Goal: Check status: Check status

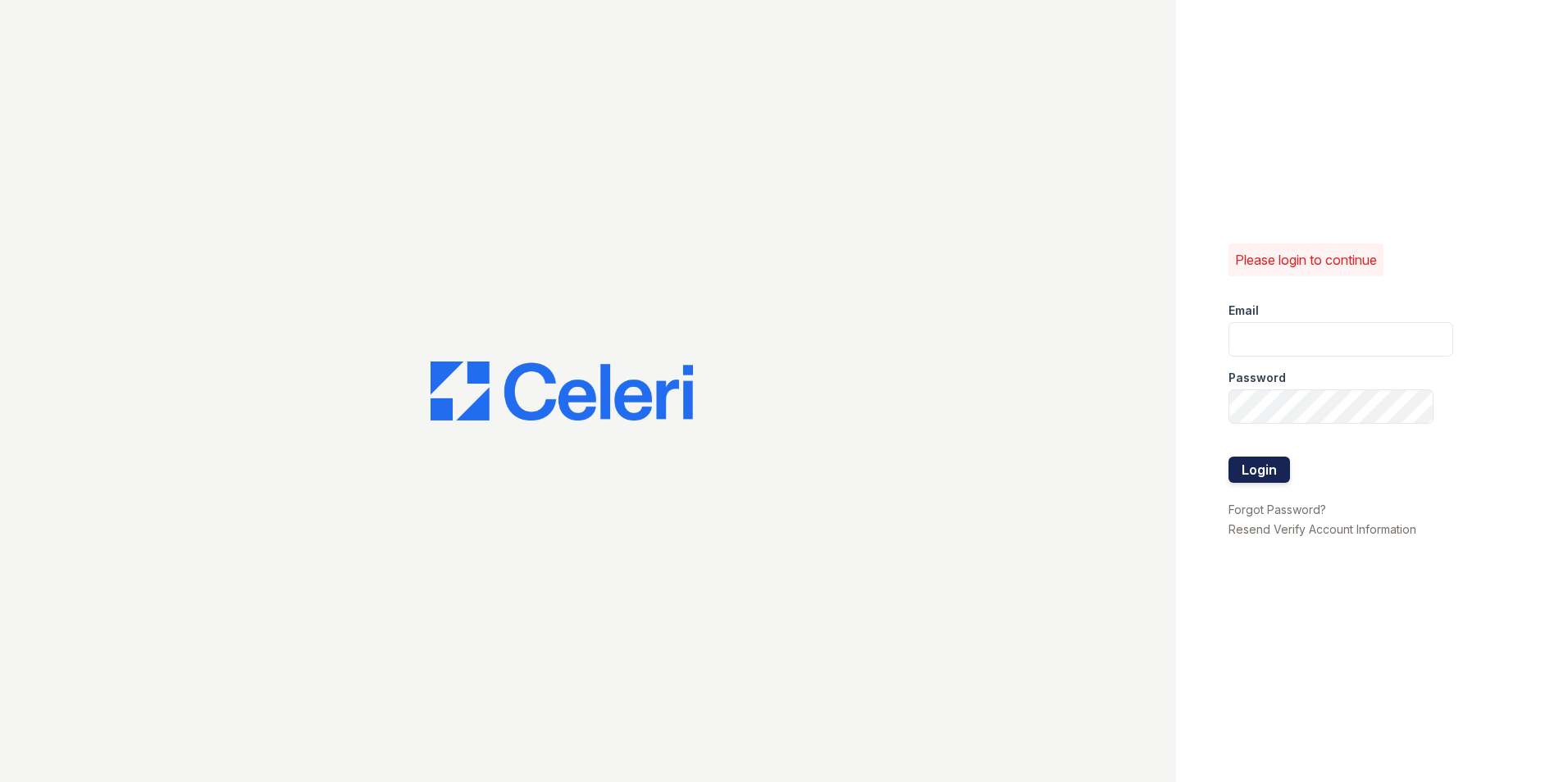
type input "[EMAIL_ADDRESS][DOMAIN_NAME]"
click at [1278, 463] on button "Login" at bounding box center [1260, 469] width 62 height 26
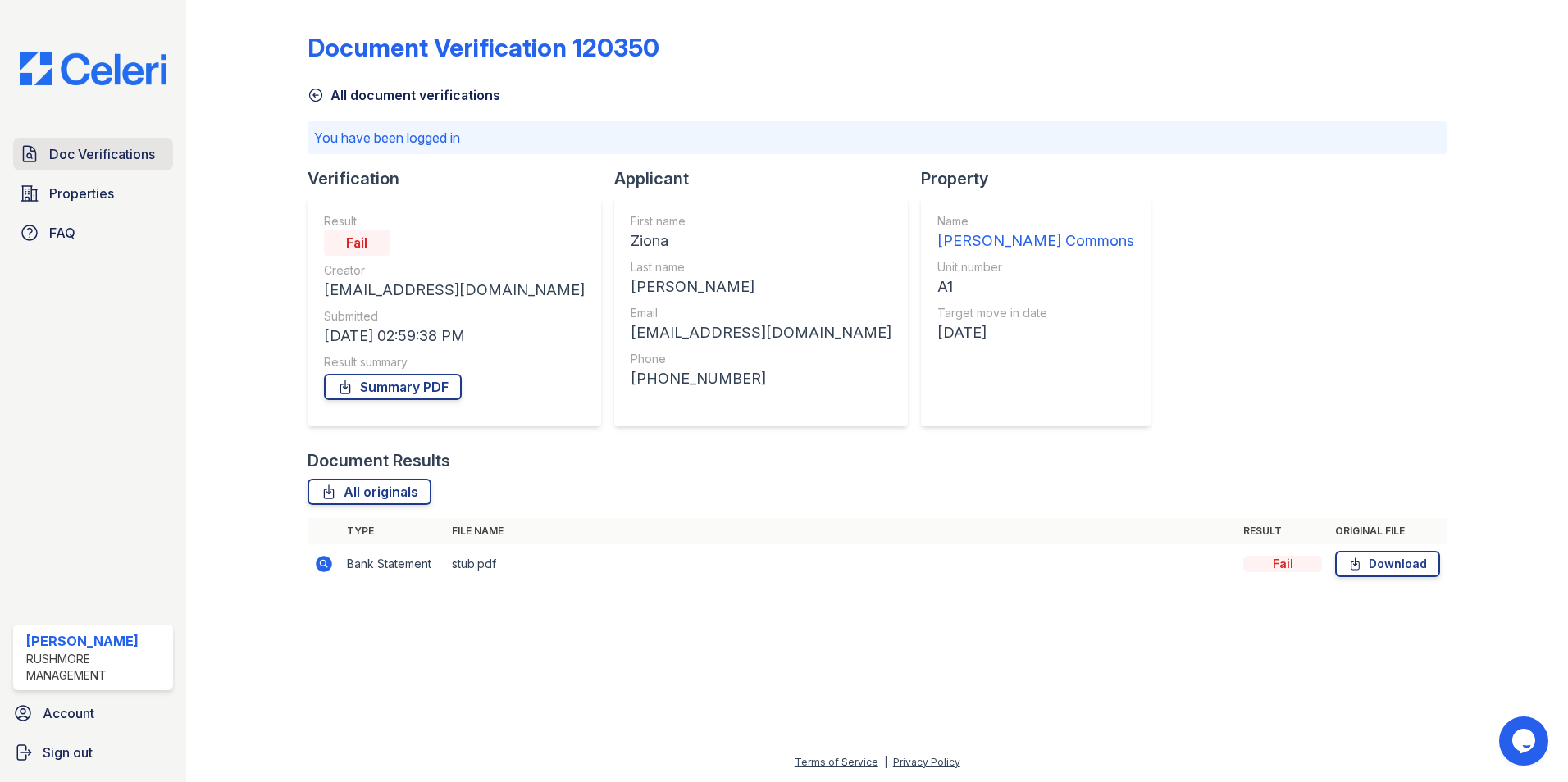
click at [136, 152] on span "Doc Verifications" at bounding box center [102, 154] width 106 height 20
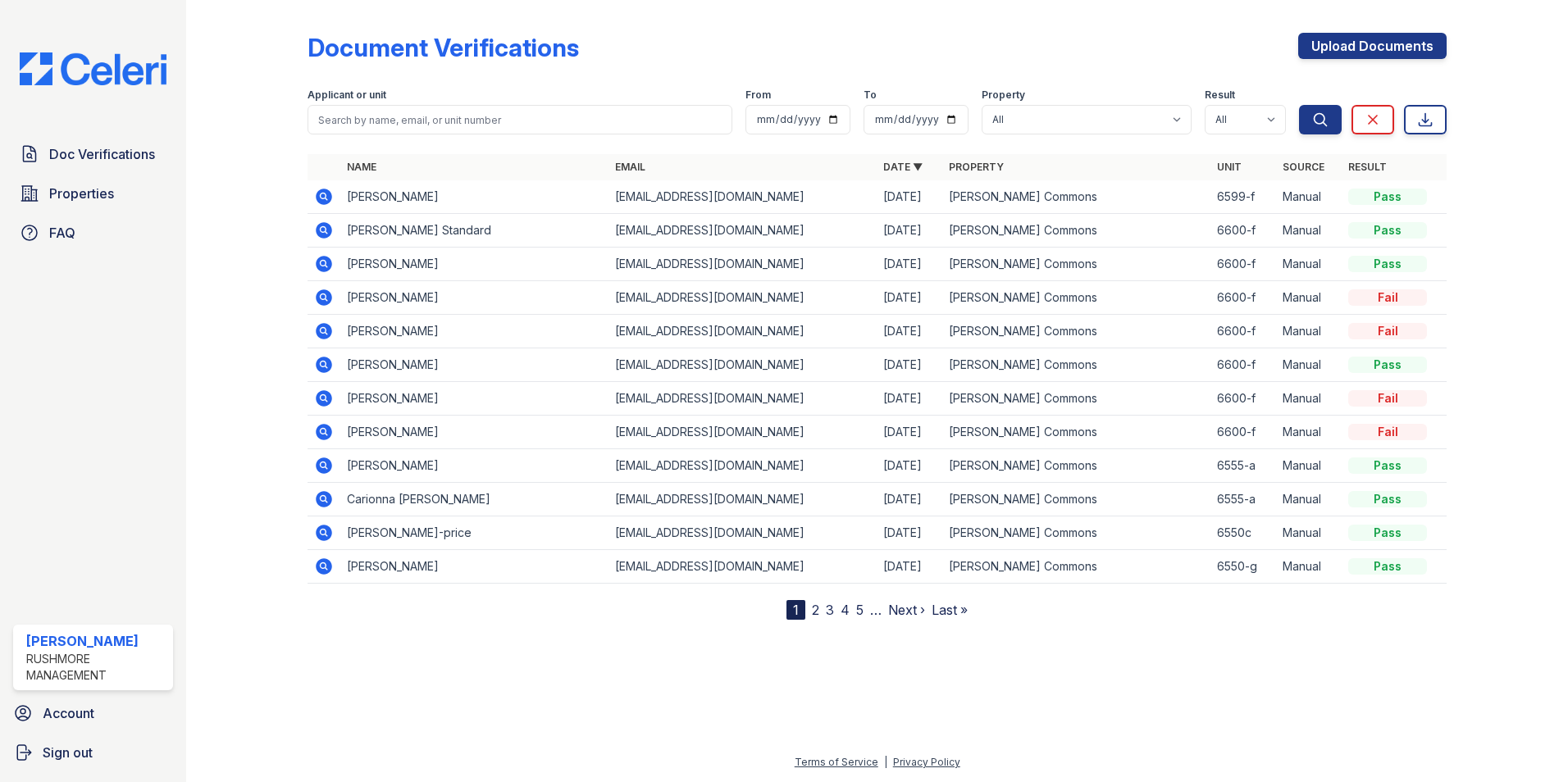
click at [320, 193] on icon at bounding box center [324, 197] width 17 height 17
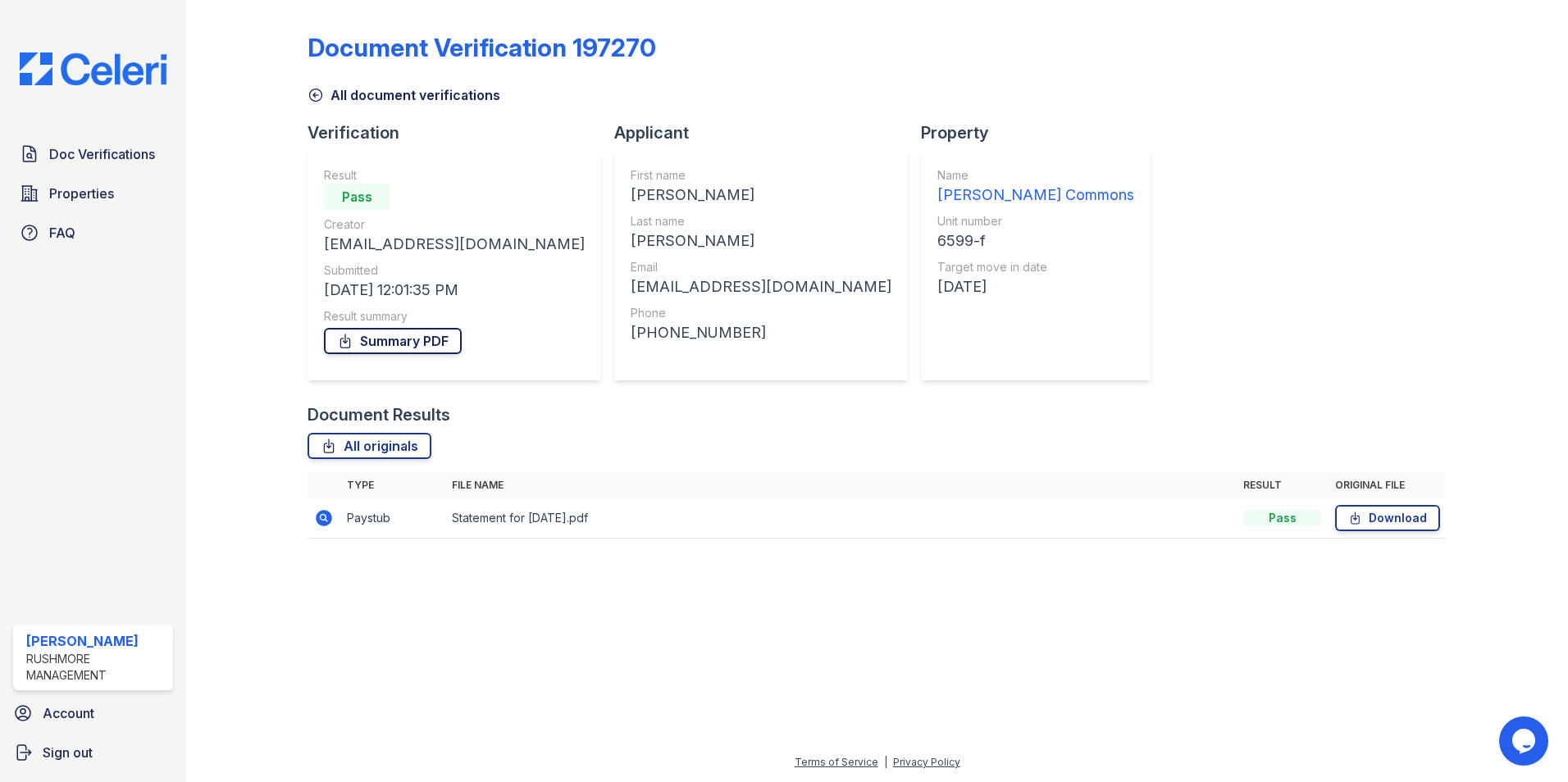
click at [392, 350] on link "Summary PDF" at bounding box center [392, 341] width 138 height 26
